Goal: Information Seeking & Learning: Learn about a topic

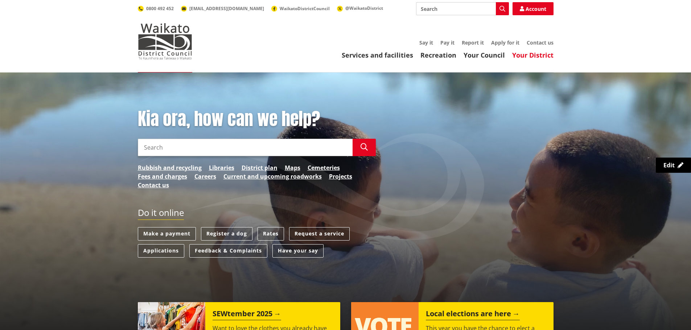
click at [526, 56] on link "Your District" at bounding box center [532, 55] width 41 height 9
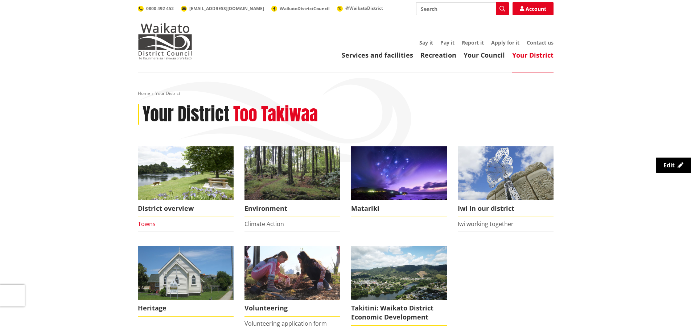
click at [142, 222] on link "Towns" at bounding box center [147, 224] width 18 height 8
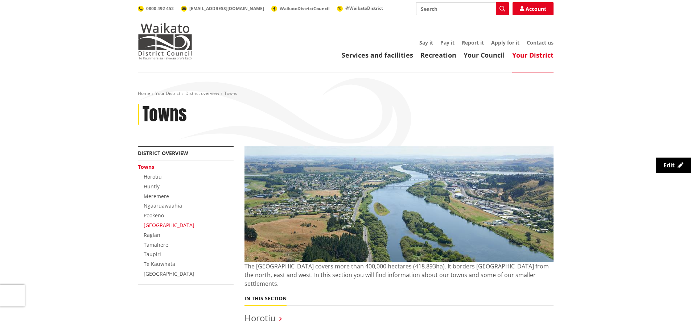
click at [149, 225] on link "[GEOGRAPHIC_DATA]" at bounding box center [169, 225] width 51 height 7
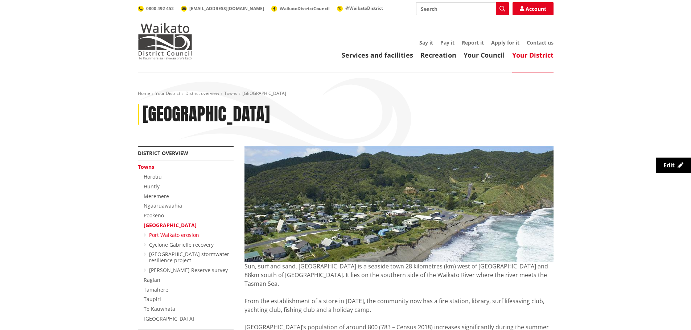
click at [183, 232] on link "Port Waikato erosion" at bounding box center [174, 235] width 50 height 7
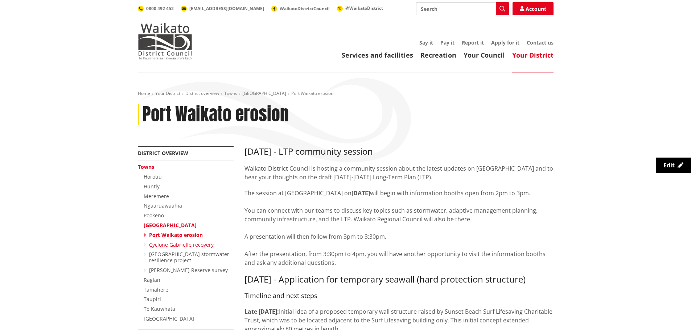
click at [186, 245] on link "Cyclone Gabrielle recovery" at bounding box center [181, 244] width 65 height 7
click at [154, 215] on link "Pookeno" at bounding box center [154, 215] width 20 height 7
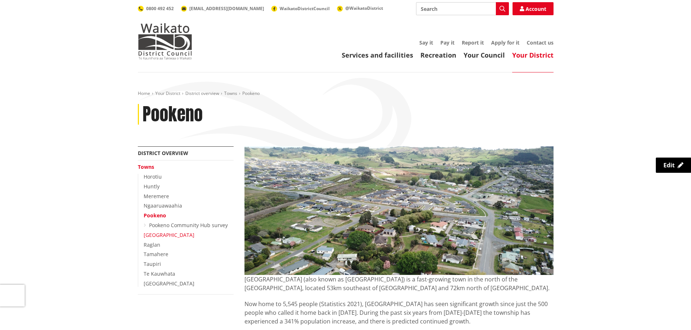
click at [146, 237] on link "[GEOGRAPHIC_DATA]" at bounding box center [169, 235] width 51 height 7
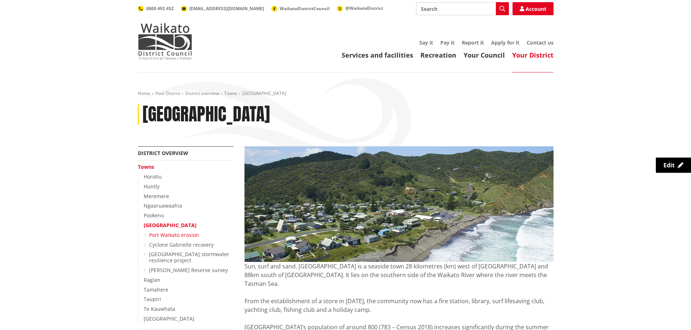
click at [164, 236] on link "Port Waikato erosion" at bounding box center [174, 235] width 50 height 7
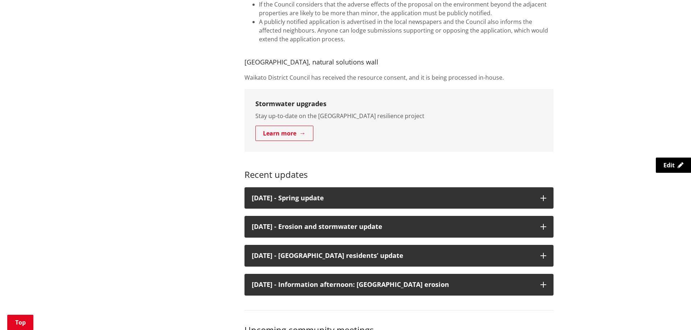
scroll to position [943, 0]
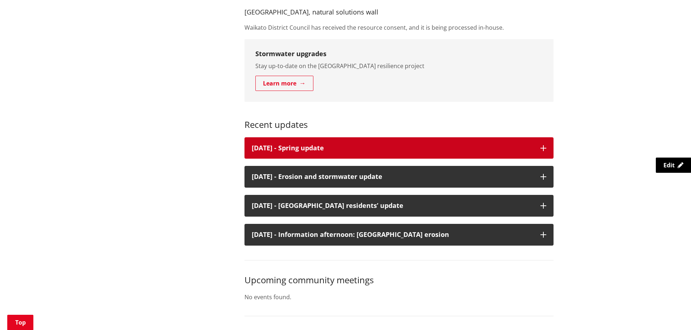
click at [543, 152] on button "[DATE] - Spring update" at bounding box center [398, 148] width 309 height 22
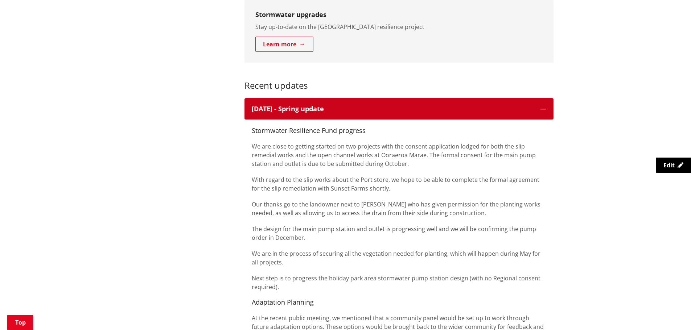
scroll to position [979, 0]
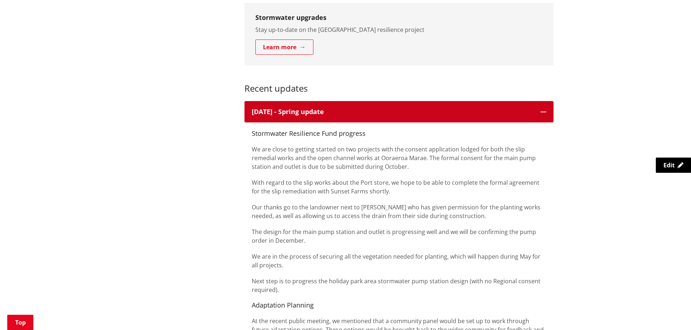
click at [539, 116] on button "[DATE] - Spring update" at bounding box center [398, 112] width 309 height 22
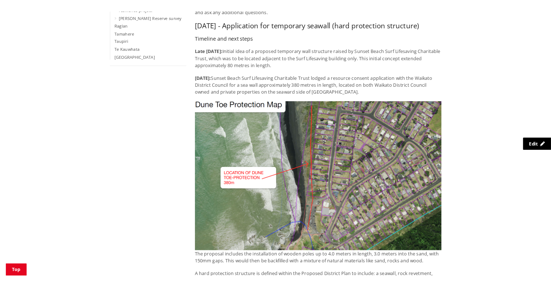
scroll to position [109, 0]
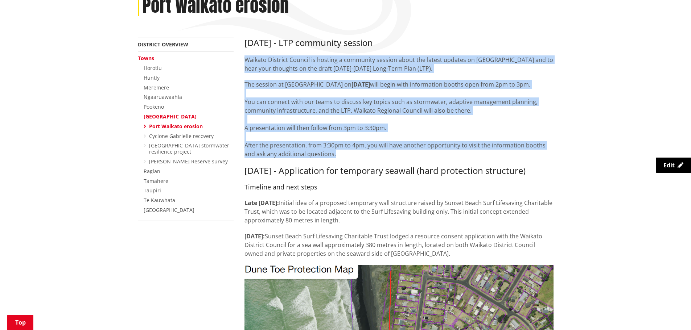
drag, startPoint x: 240, startPoint y: 58, endPoint x: 333, endPoint y: 161, distance: 138.6
click at [328, 85] on p "The session at [GEOGRAPHIC_DATA] [DATE][DATE] will begin with information booth…" at bounding box center [398, 119] width 309 height 78
